Goal: Task Accomplishment & Management: Manage account settings

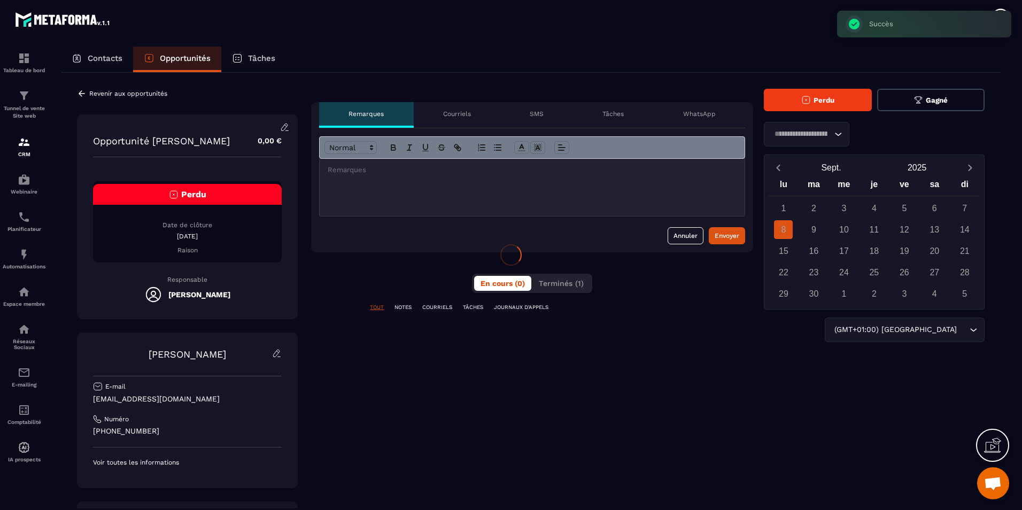
scroll to position [328, 0]
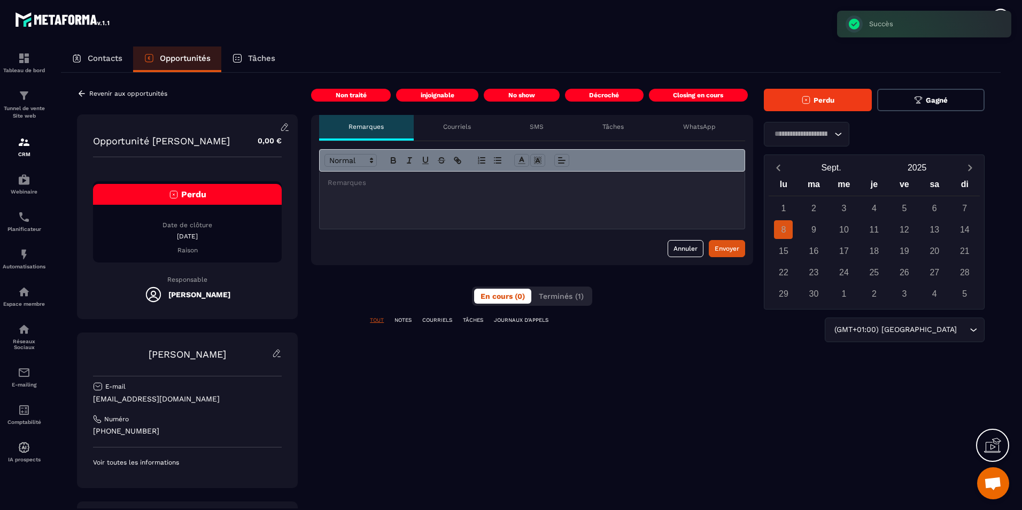
drag, startPoint x: 814, startPoint y: 76, endPoint x: 812, endPoint y: 89, distance: 12.6
click at [814, 77] on div "Revenir aux opportunités Opportunité [PERSON_NAME] 0,00 € Perdu Date de clôture…" at bounding box center [531, 330] width 940 height 514
click at [814, 96] on button "Perdu" at bounding box center [818, 100] width 108 height 22
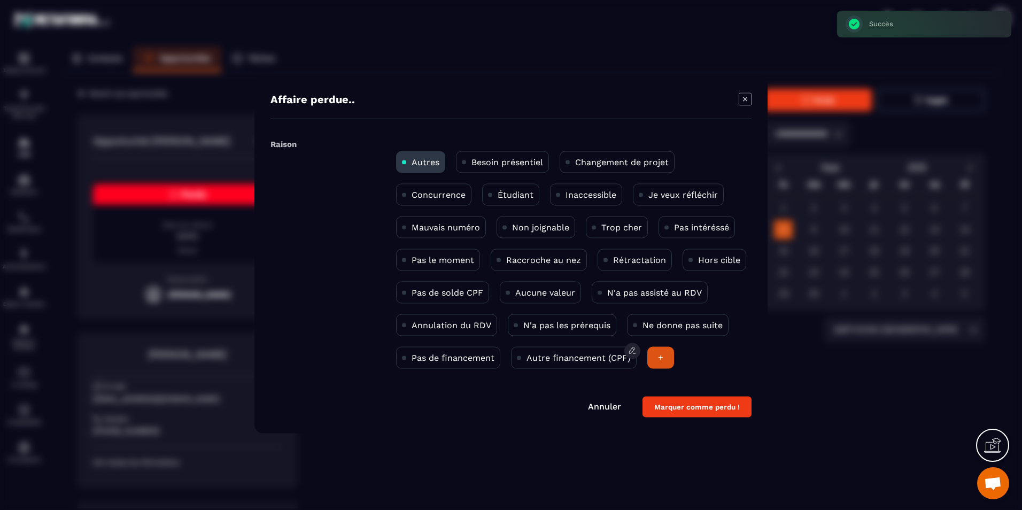
click at [568, 358] on p "Autre financement (CPF)" at bounding box center [579, 358] width 104 height 10
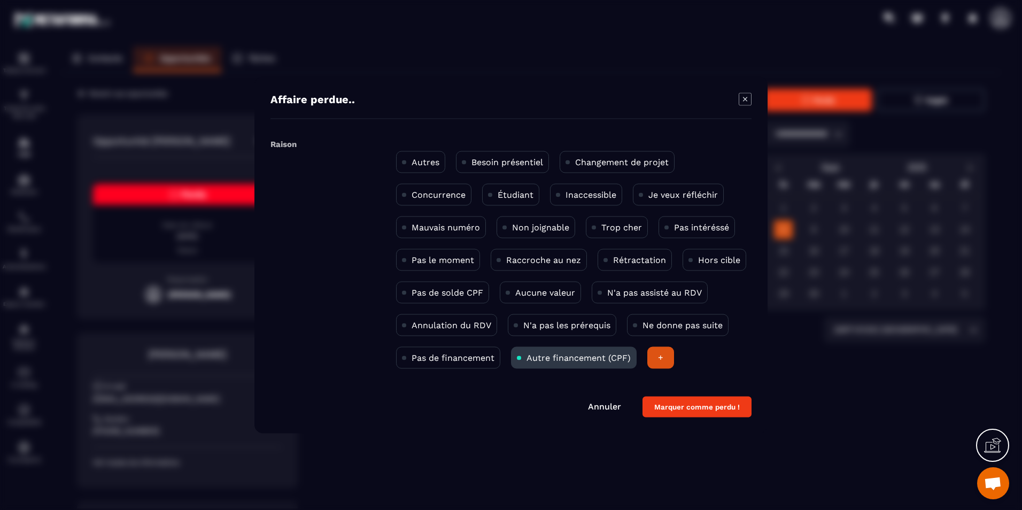
click at [693, 408] on button "Marquer comme perdu !" at bounding box center [697, 407] width 109 height 21
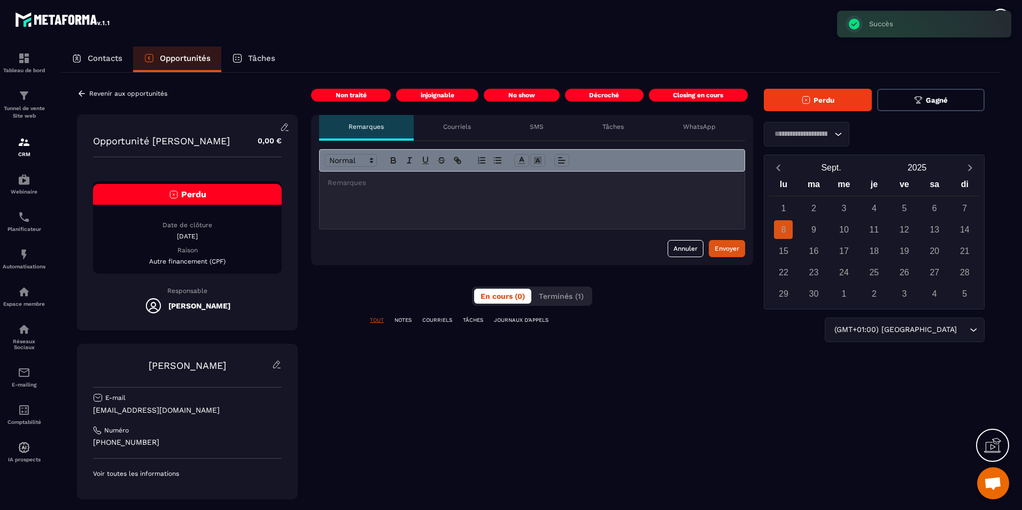
click at [826, 99] on span "Perdu" at bounding box center [824, 100] width 21 height 8
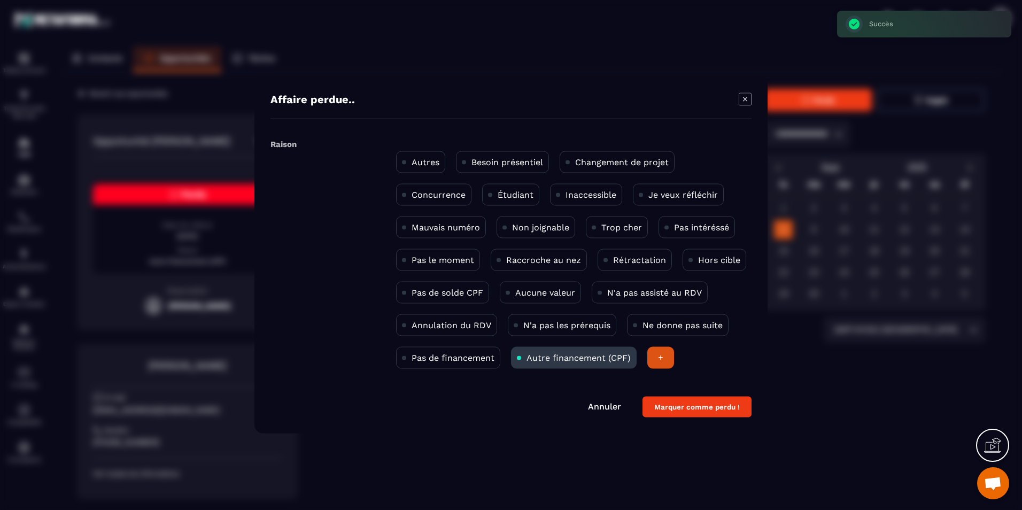
click at [746, 100] on icon "Modal window" at bounding box center [745, 99] width 4 height 4
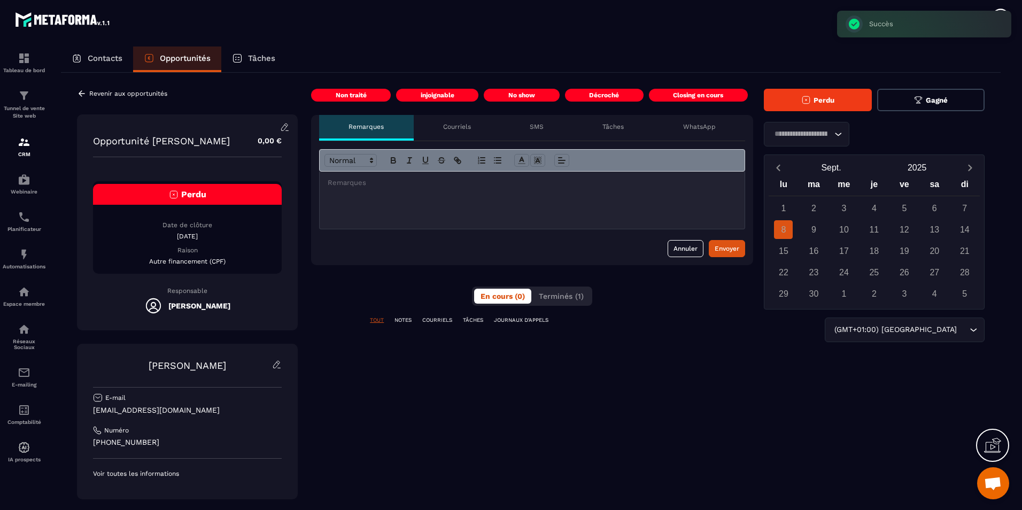
click at [101, 65] on div "Contacts" at bounding box center [97, 60] width 72 height 26
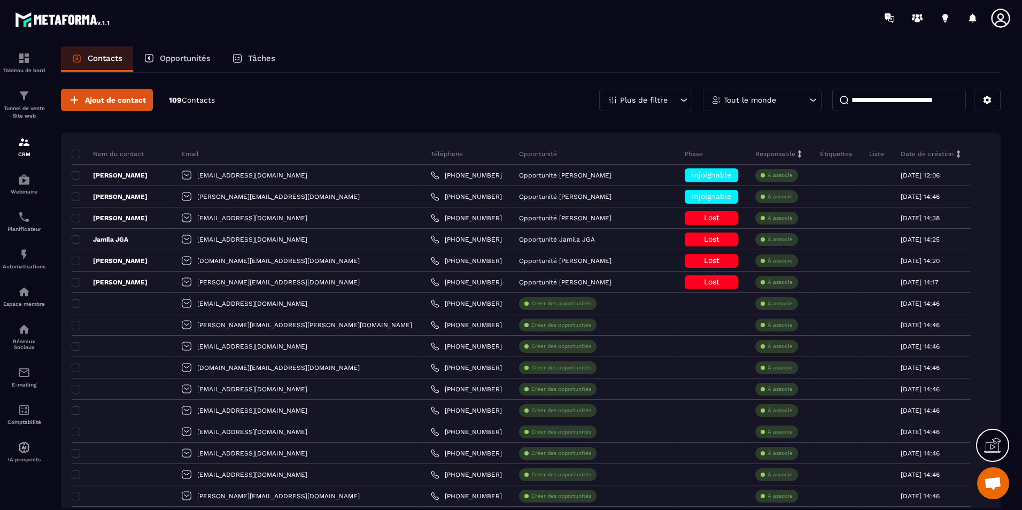
click at [909, 101] on input at bounding box center [899, 100] width 134 height 22
paste input "**********"
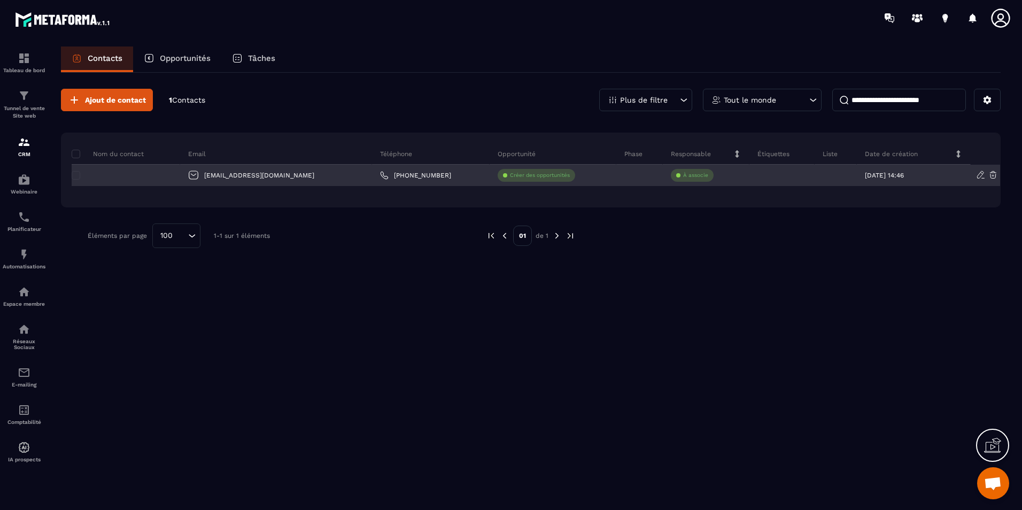
type input "**********"
click at [158, 178] on div at bounding box center [126, 175] width 109 height 21
